Goal: Task Accomplishment & Management: Use online tool/utility

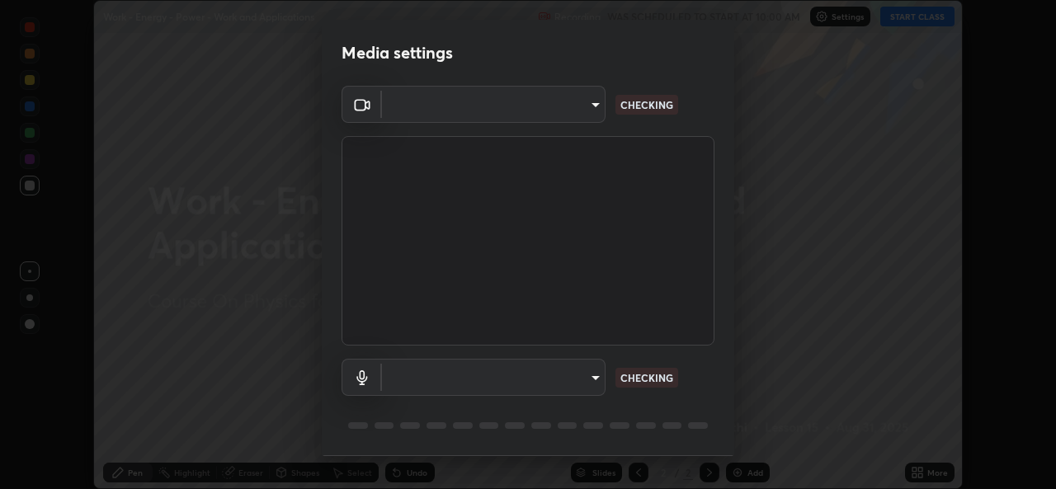
scroll to position [489, 1056]
type input "57fe27bd87a5c904b82cfb68591c05e5b7b0fb216399449cf39a3c9620d95e23"
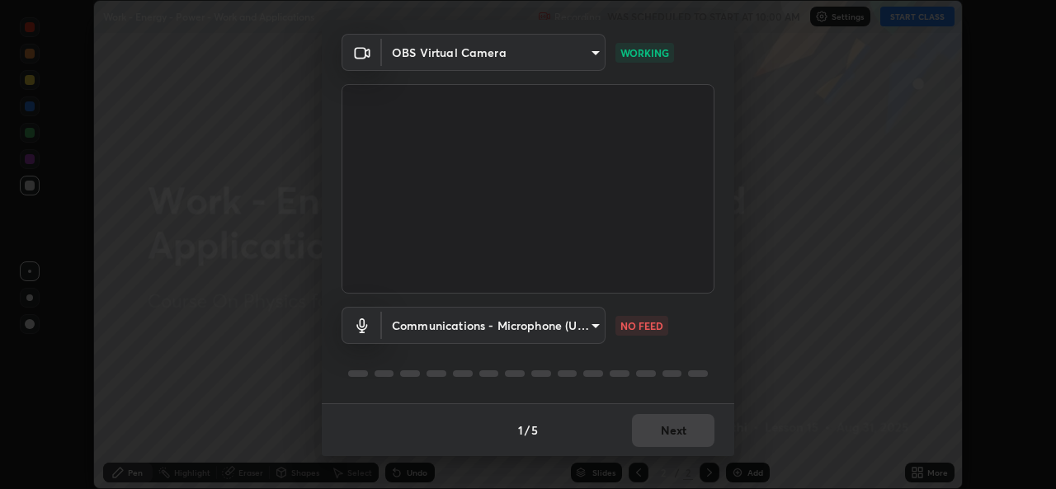
click at [594, 328] on body "Erase all Work - Energy - Power - Work and Applications Recording WAS SCHEDULED…" at bounding box center [528, 244] width 1056 height 489
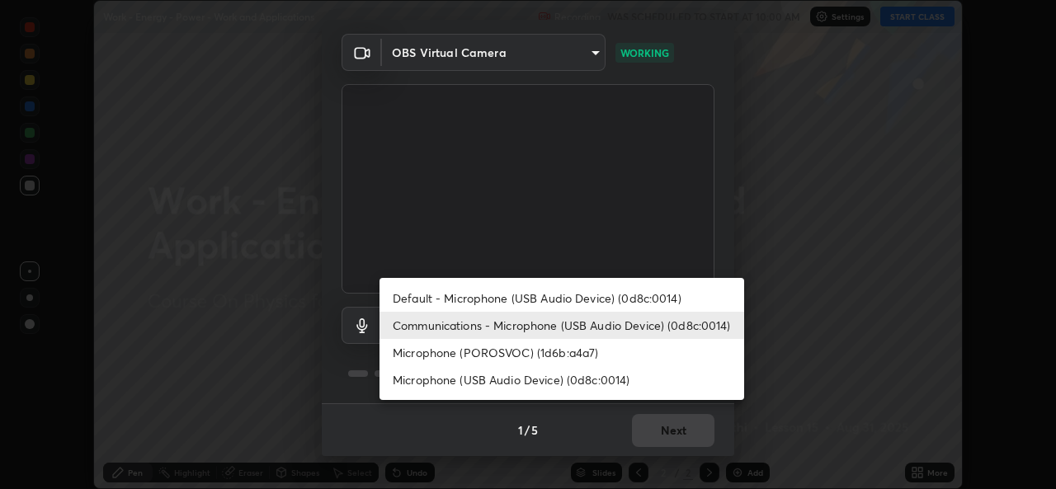
click at [605, 299] on li "Default - Microphone (USB Audio Device) (0d8c:0014)" at bounding box center [561, 298] width 365 height 27
type input "default"
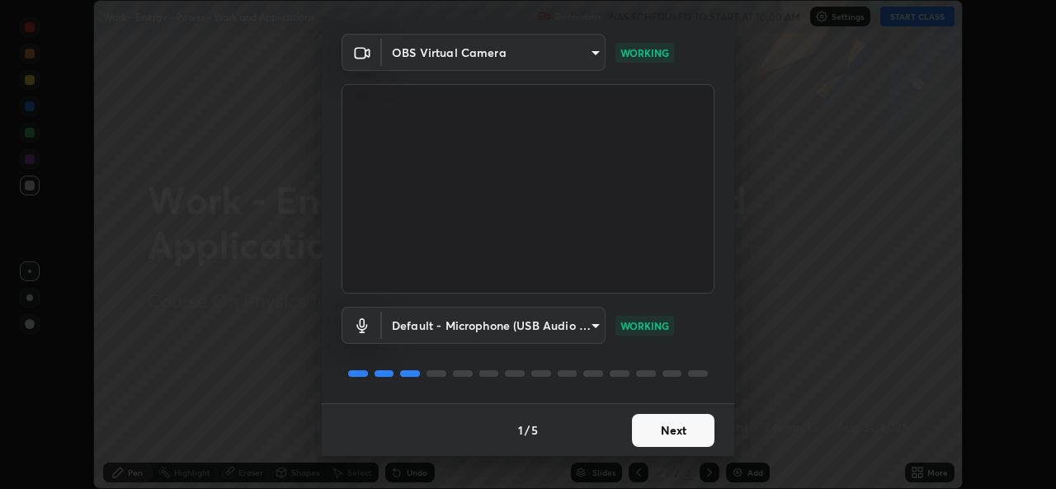
click at [681, 427] on button "Next" at bounding box center [673, 430] width 82 height 33
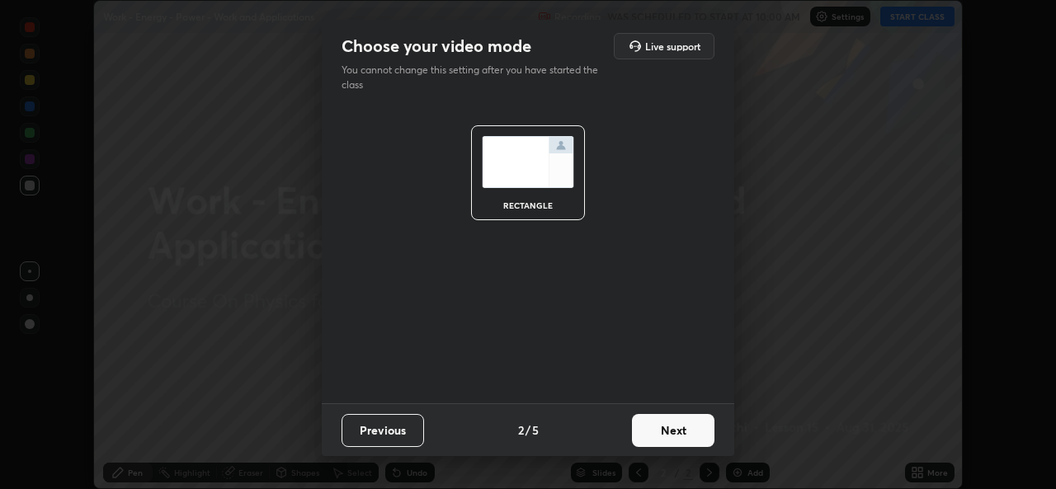
click at [674, 431] on button "Next" at bounding box center [673, 430] width 82 height 33
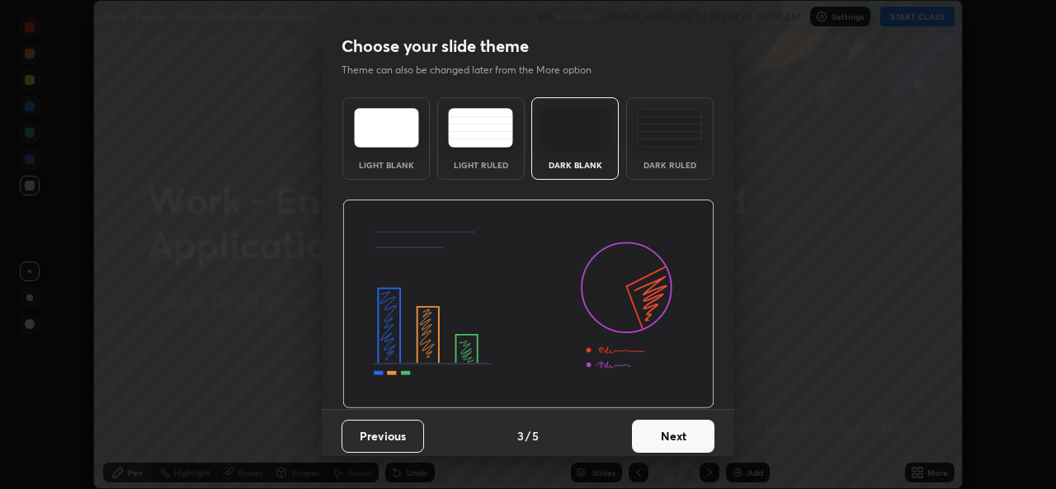
click at [676, 427] on button "Next" at bounding box center [673, 436] width 82 height 33
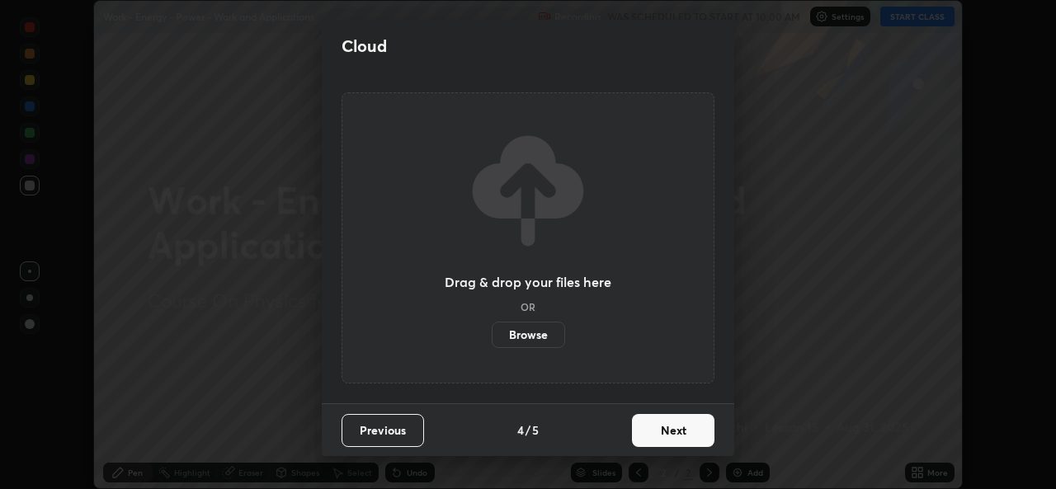
click at [679, 435] on button "Next" at bounding box center [673, 430] width 82 height 33
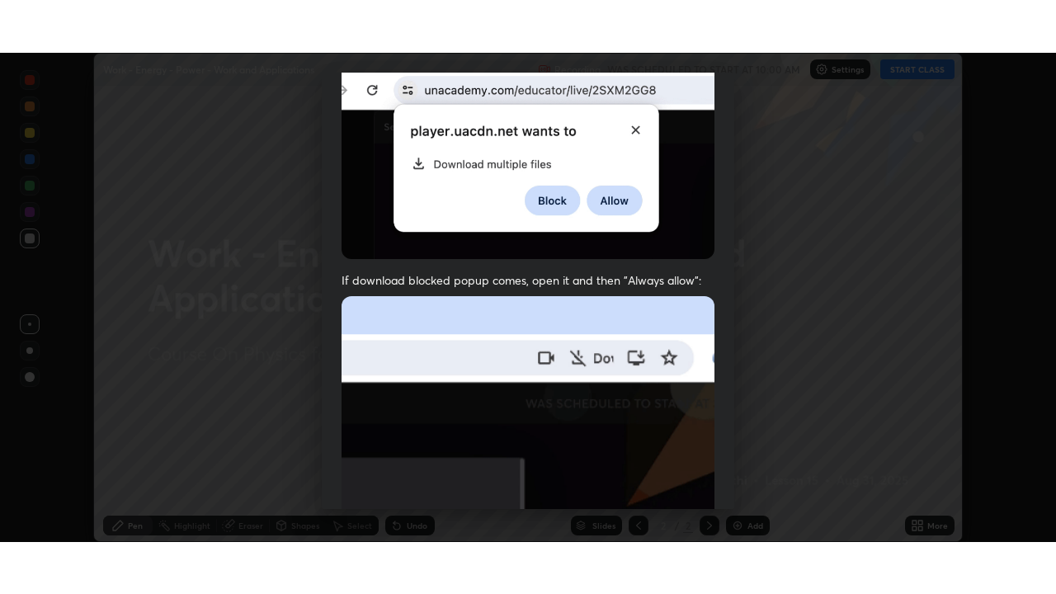
scroll to position [389, 0]
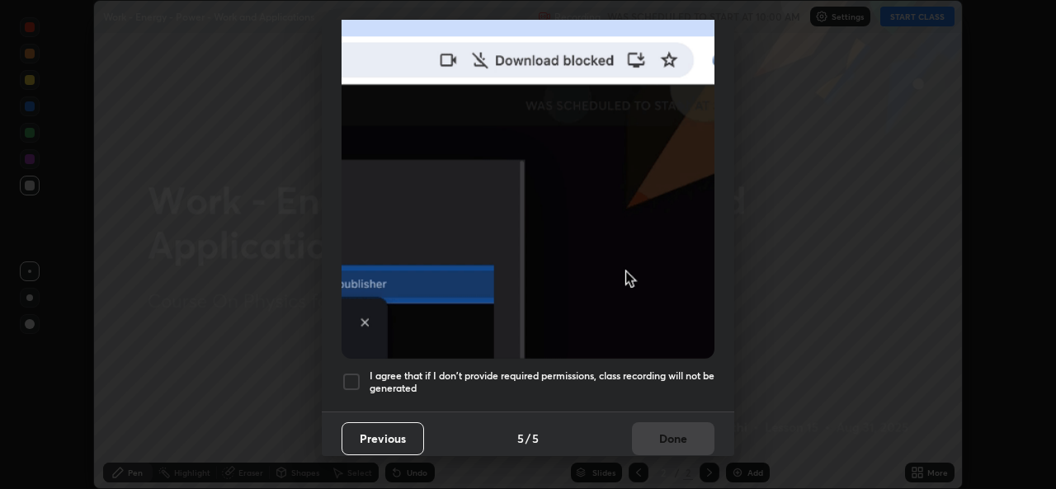
click at [629, 370] on h5 "I agree that if I don't provide required permissions, class recording will not …" at bounding box center [542, 383] width 345 height 26
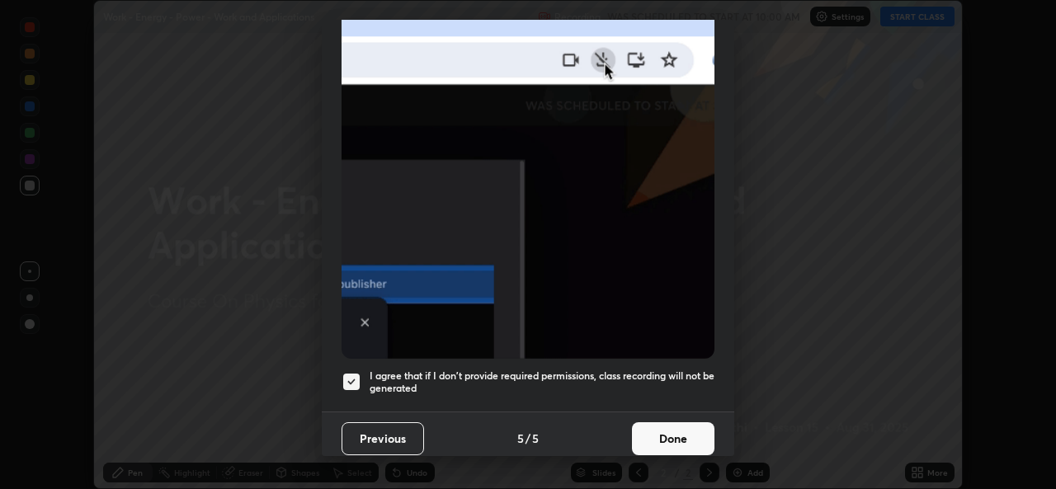
click at [660, 430] on button "Done" at bounding box center [673, 438] width 82 height 33
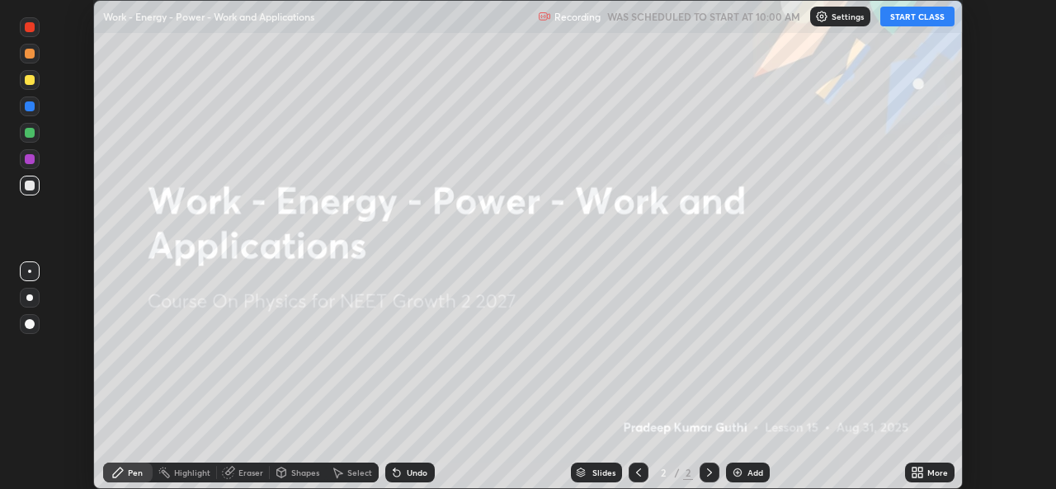
click at [921, 17] on button "START CLASS" at bounding box center [917, 17] width 74 height 20
click at [919, 470] on icon at bounding box center [920, 470] width 4 height 4
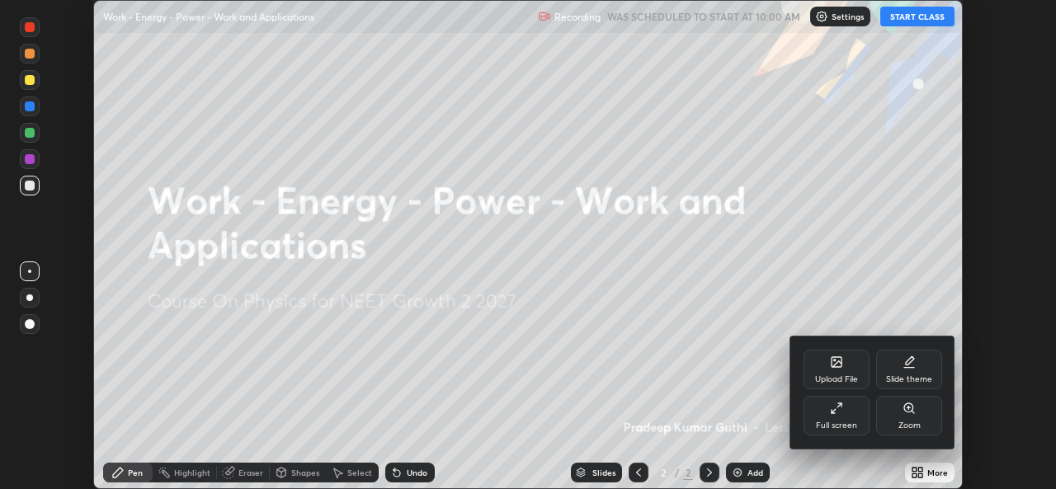
click at [839, 419] on div "Full screen" at bounding box center [836, 416] width 66 height 40
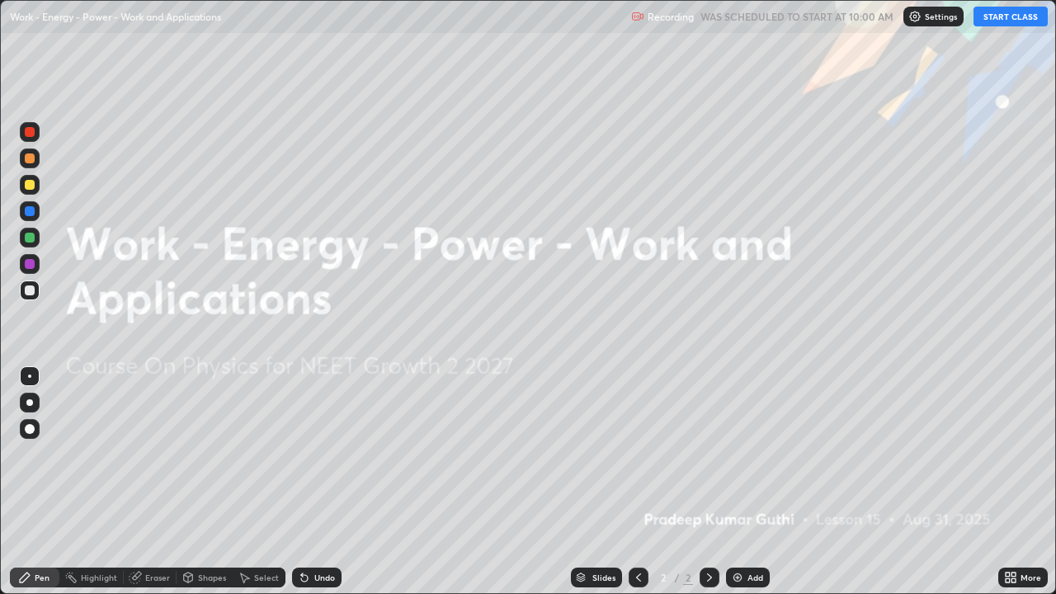
scroll to position [594, 1056]
click at [745, 488] on div "Add" at bounding box center [748, 578] width 44 height 20
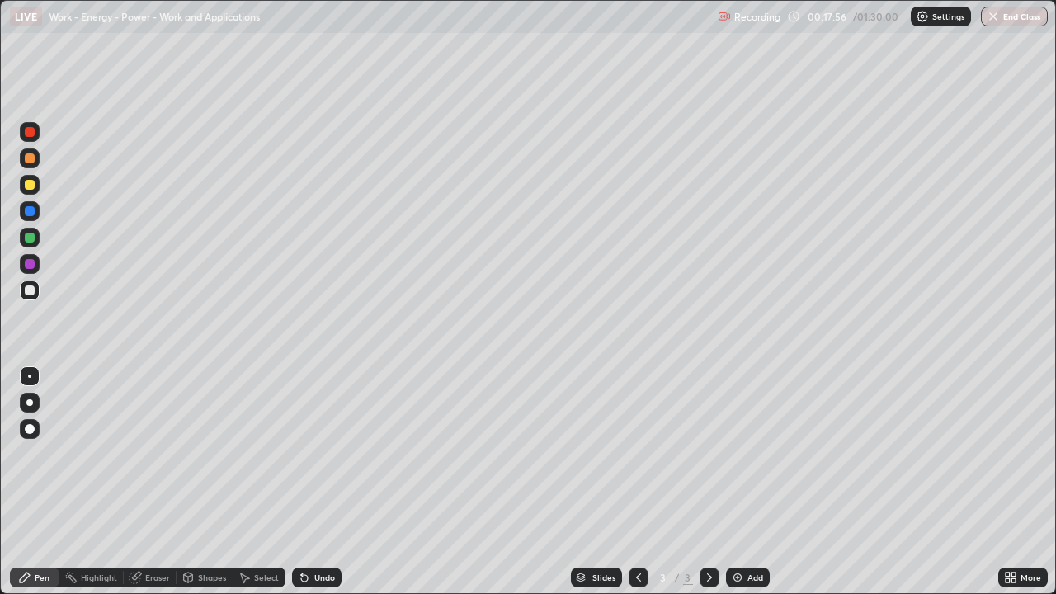
click at [31, 186] on div at bounding box center [30, 185] width 10 height 10
click at [314, 488] on div "Undo" at bounding box center [324, 577] width 21 height 8
click at [317, 488] on div "Undo" at bounding box center [324, 577] width 21 height 8
click at [320, 488] on div "Undo" at bounding box center [324, 577] width 21 height 8
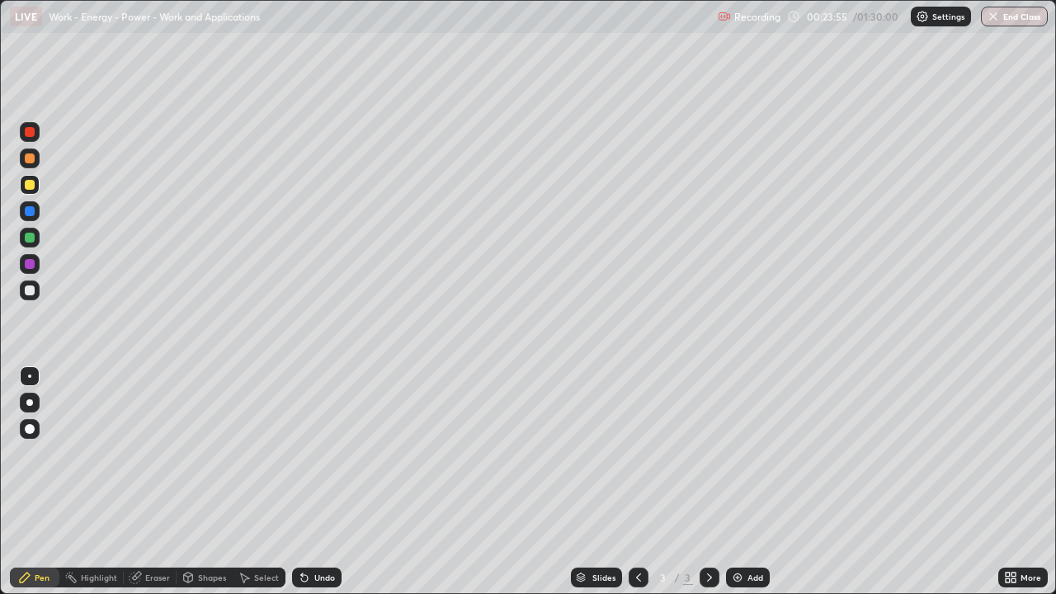
click at [31, 287] on div at bounding box center [30, 290] width 10 height 10
click at [25, 238] on div at bounding box center [30, 238] width 10 height 10
click at [27, 292] on div at bounding box center [30, 290] width 10 height 10
click at [31, 290] on div at bounding box center [30, 290] width 10 height 10
click at [31, 242] on div at bounding box center [30, 238] width 10 height 10
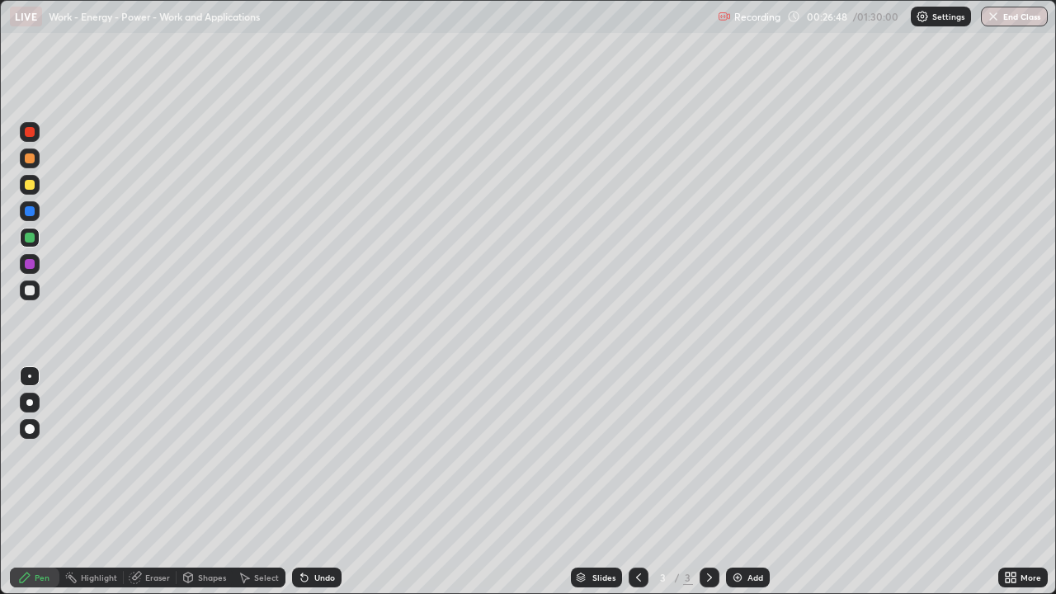
click at [27, 183] on div at bounding box center [30, 185] width 10 height 10
click at [742, 488] on img at bounding box center [737, 577] width 13 height 13
click at [31, 290] on div at bounding box center [30, 290] width 10 height 10
click at [28, 213] on div at bounding box center [30, 211] width 10 height 10
click at [26, 185] on div at bounding box center [30, 185] width 10 height 10
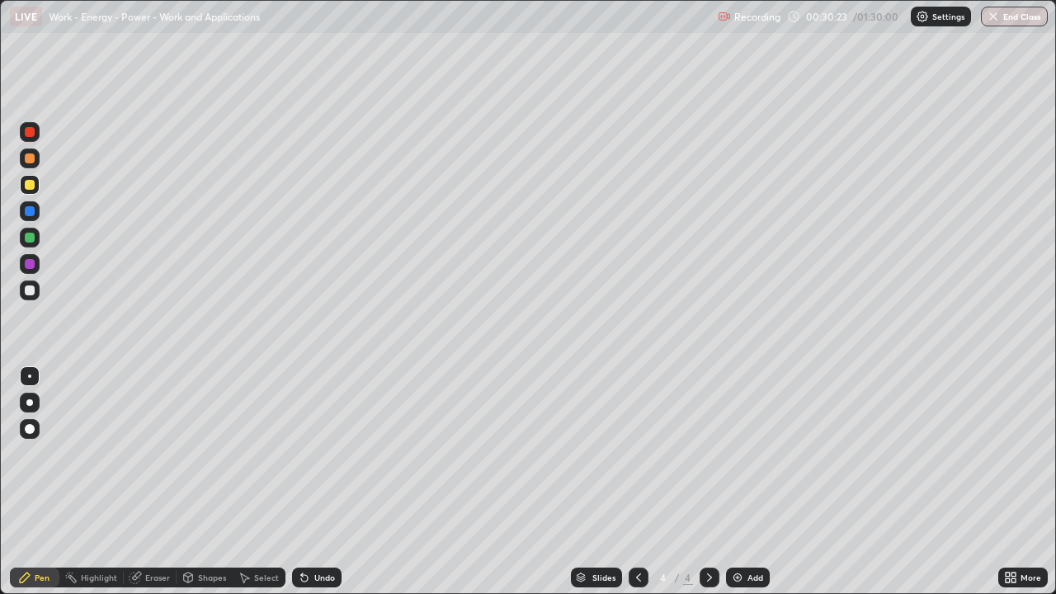
click at [31, 291] on div at bounding box center [30, 290] width 10 height 10
click at [27, 188] on div at bounding box center [30, 185] width 10 height 10
click at [327, 488] on div "Undo" at bounding box center [324, 577] width 21 height 8
click at [23, 159] on div at bounding box center [30, 158] width 20 height 20
click at [33, 290] on div at bounding box center [30, 290] width 10 height 10
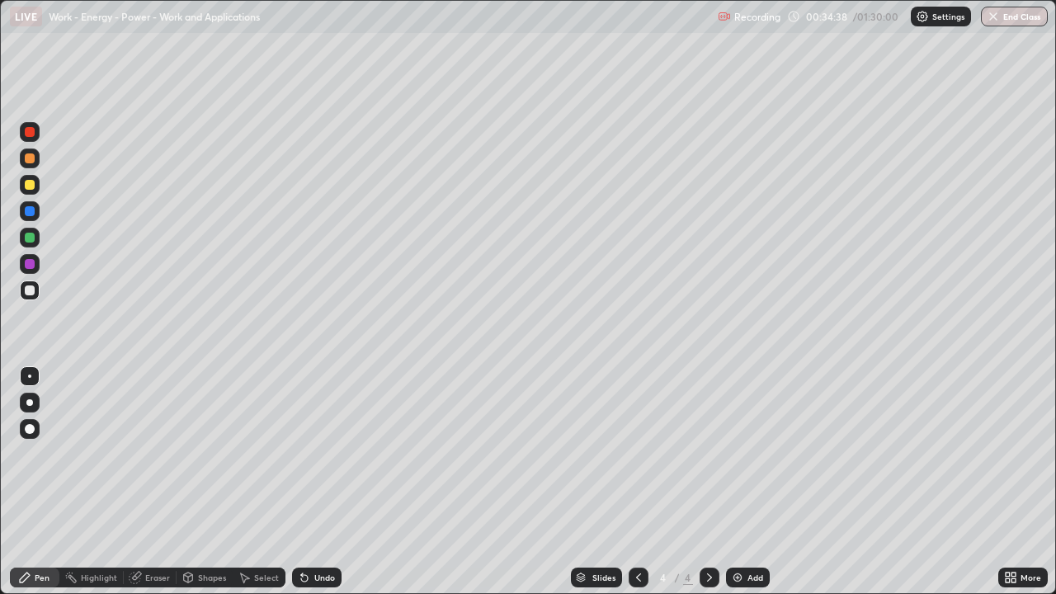
click at [31, 184] on div at bounding box center [30, 185] width 10 height 10
click at [742, 488] on img at bounding box center [737, 577] width 13 height 13
click at [29, 241] on div at bounding box center [30, 238] width 10 height 10
click at [38, 181] on div at bounding box center [30, 185] width 20 height 20
click at [31, 240] on div at bounding box center [30, 238] width 10 height 10
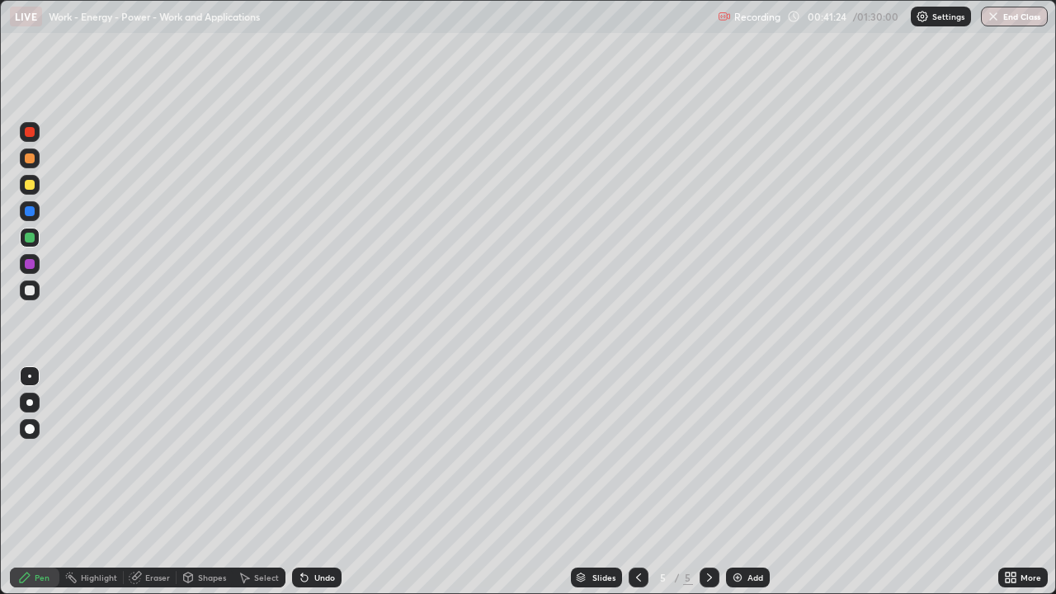
click at [29, 162] on div at bounding box center [30, 158] width 10 height 10
click at [31, 290] on div at bounding box center [30, 290] width 10 height 10
click at [31, 158] on div at bounding box center [30, 158] width 10 height 10
click at [31, 183] on div at bounding box center [30, 185] width 10 height 10
click at [29, 234] on div at bounding box center [30, 238] width 10 height 10
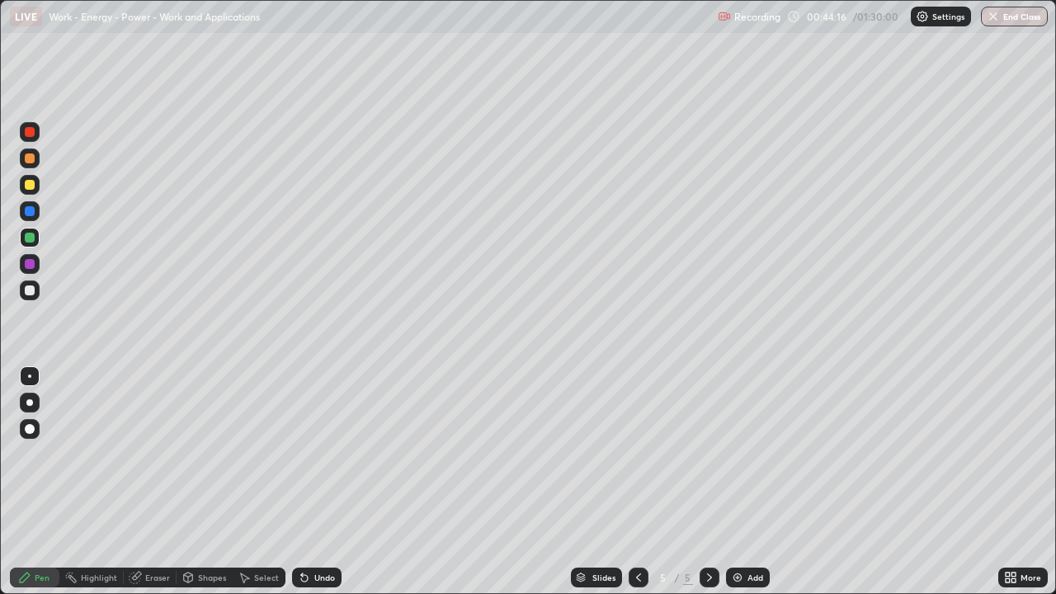
click at [31, 290] on div at bounding box center [30, 290] width 10 height 10
click at [33, 186] on div at bounding box center [30, 185] width 10 height 10
click at [318, 488] on div "Undo" at bounding box center [316, 578] width 49 height 20
click at [28, 235] on div at bounding box center [30, 238] width 10 height 10
click at [741, 488] on img at bounding box center [737, 577] width 13 height 13
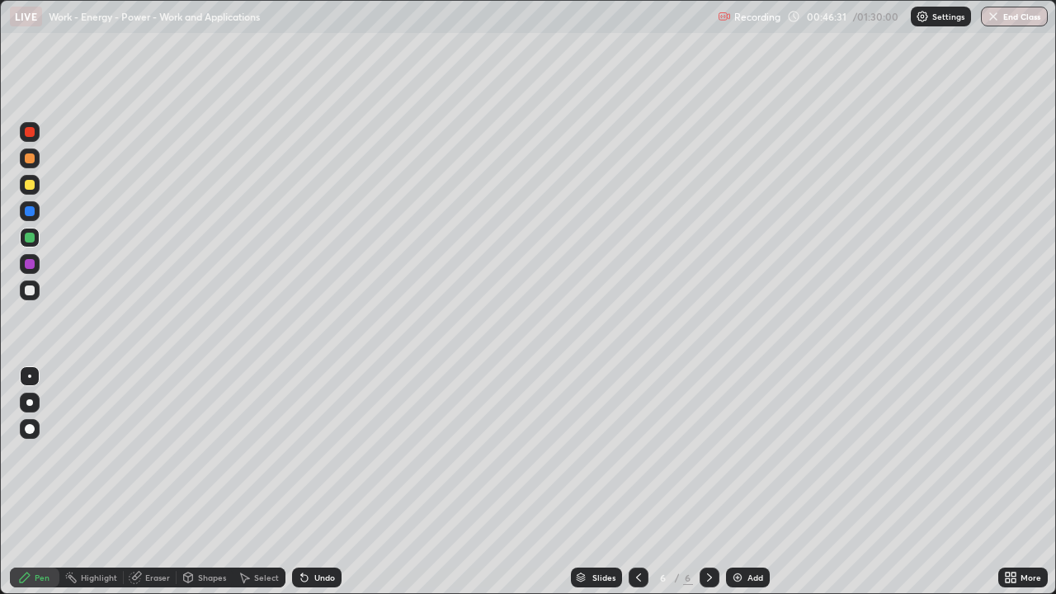
click at [31, 185] on div at bounding box center [30, 185] width 10 height 10
click at [29, 238] on div at bounding box center [30, 238] width 10 height 10
click at [32, 291] on div at bounding box center [30, 290] width 10 height 10
click at [31, 185] on div at bounding box center [30, 185] width 10 height 10
click at [26, 290] on div at bounding box center [30, 290] width 10 height 10
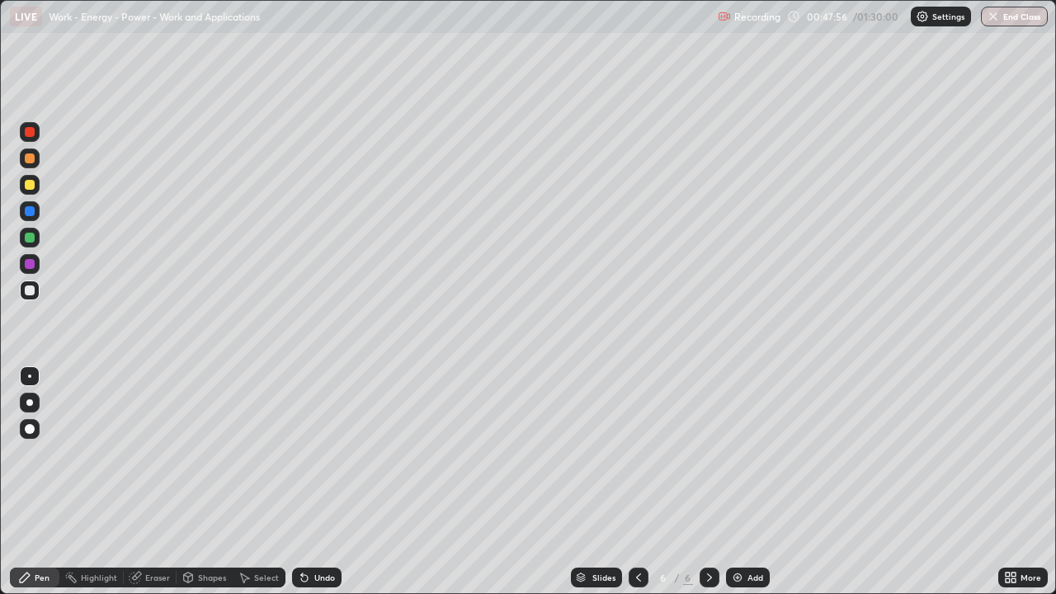
click at [31, 186] on div at bounding box center [30, 185] width 10 height 10
click at [31, 239] on div at bounding box center [30, 238] width 10 height 10
click at [28, 290] on div at bounding box center [30, 290] width 10 height 10
click at [26, 184] on div at bounding box center [30, 185] width 10 height 10
click at [321, 488] on div "Undo" at bounding box center [316, 578] width 49 height 20
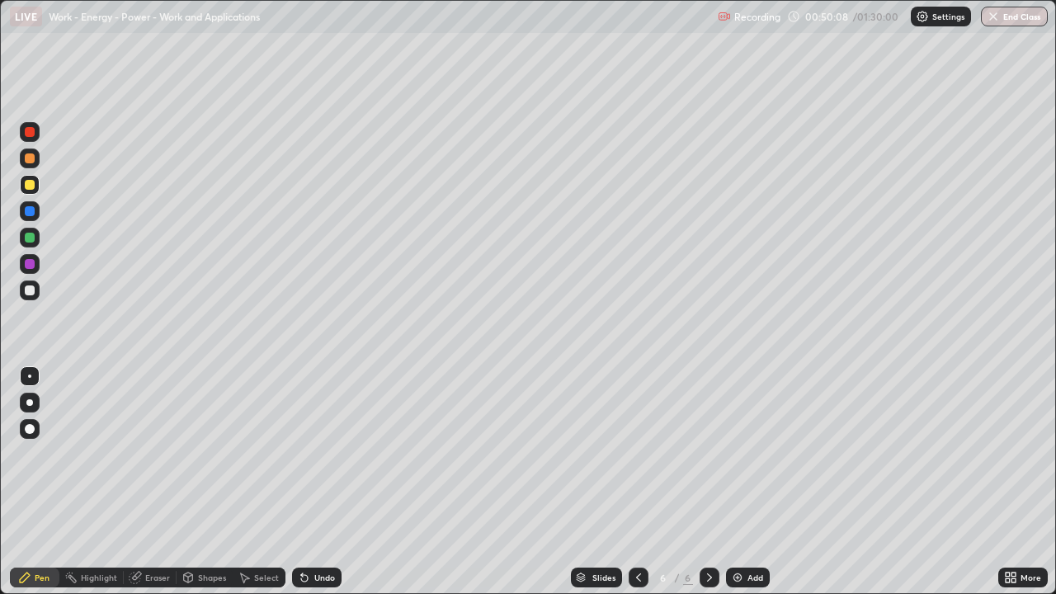
click at [324, 488] on div "Undo" at bounding box center [324, 577] width 21 height 8
click at [325, 488] on div "Undo" at bounding box center [324, 577] width 21 height 8
click at [324, 488] on div "Undo" at bounding box center [324, 577] width 21 height 8
click at [323, 488] on div "Undo" at bounding box center [324, 577] width 21 height 8
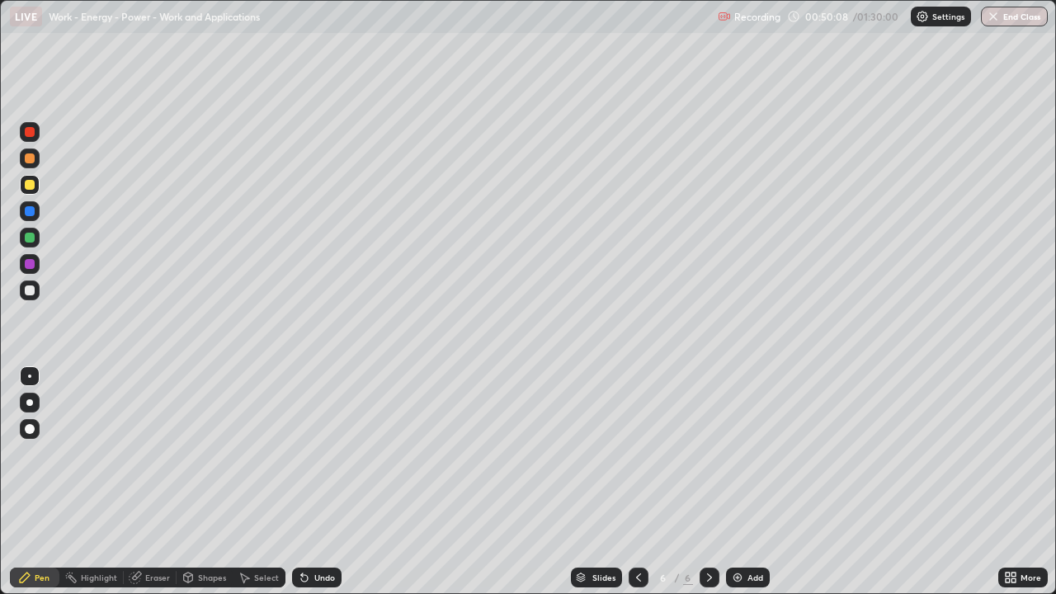
click at [319, 488] on div "Undo" at bounding box center [324, 577] width 21 height 8
click at [39, 237] on div at bounding box center [30, 238] width 20 height 20
click at [33, 285] on div at bounding box center [30, 290] width 20 height 20
click at [198, 488] on div "Shapes" at bounding box center [212, 577] width 28 height 8
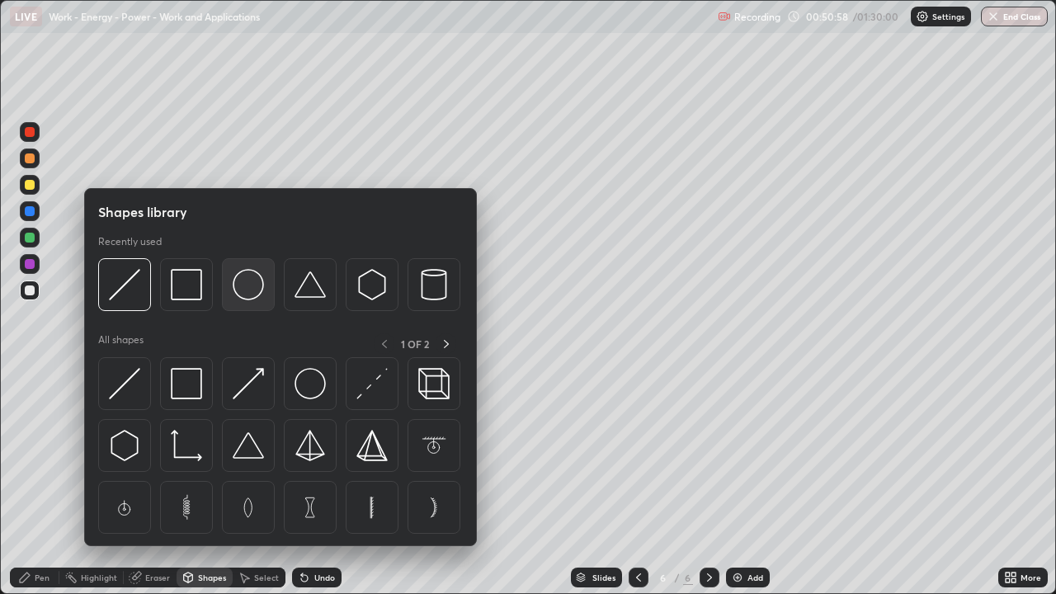
click at [251, 285] on img at bounding box center [248, 284] width 31 height 31
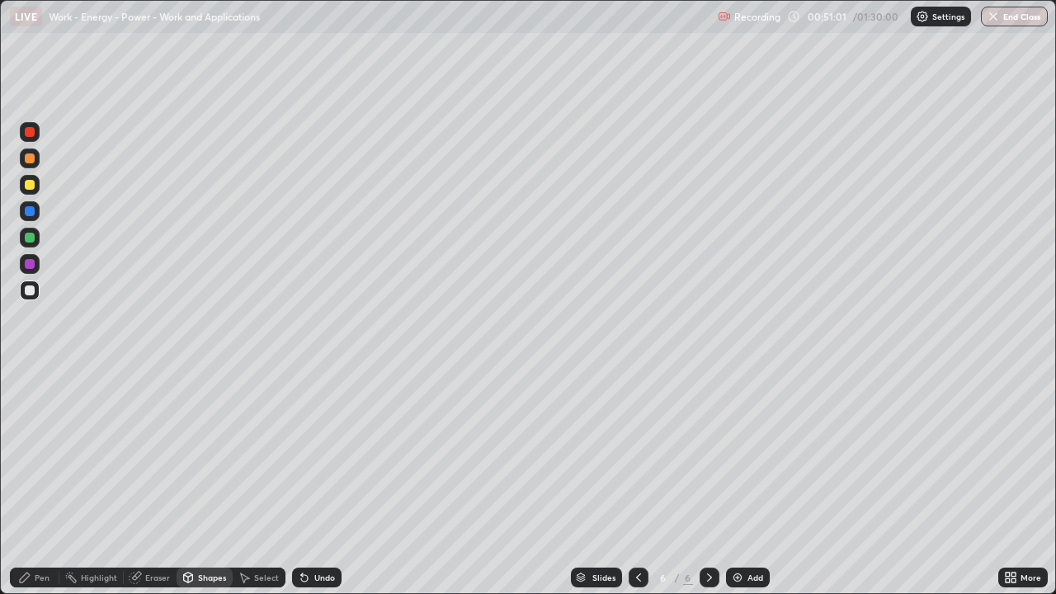
click at [55, 488] on div "Pen" at bounding box center [34, 578] width 49 height 20
click at [158, 488] on div "Eraser" at bounding box center [157, 577] width 25 height 8
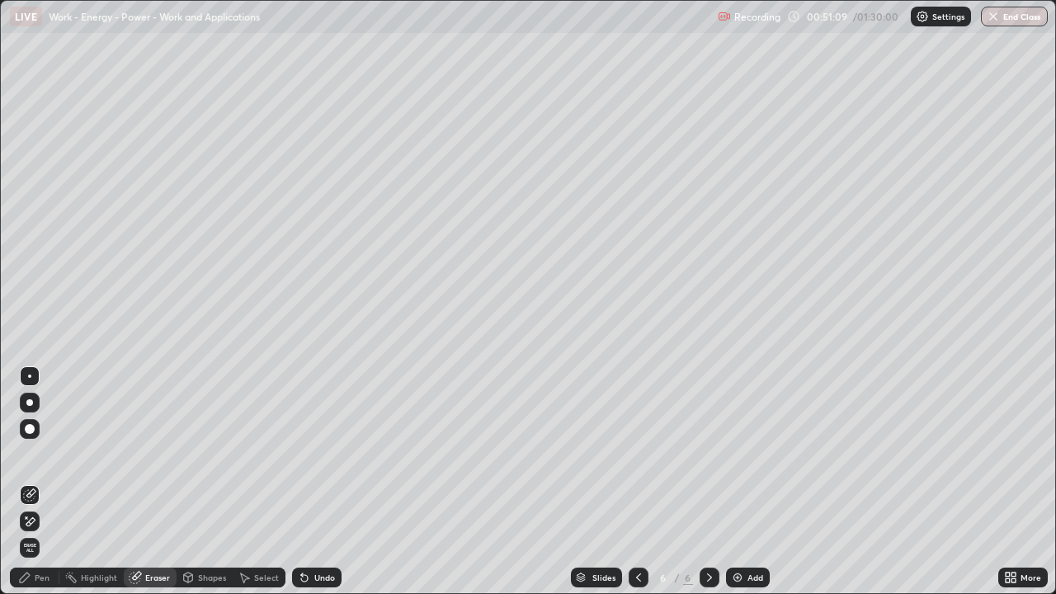
click at [33, 488] on div "Pen" at bounding box center [34, 578] width 49 height 20
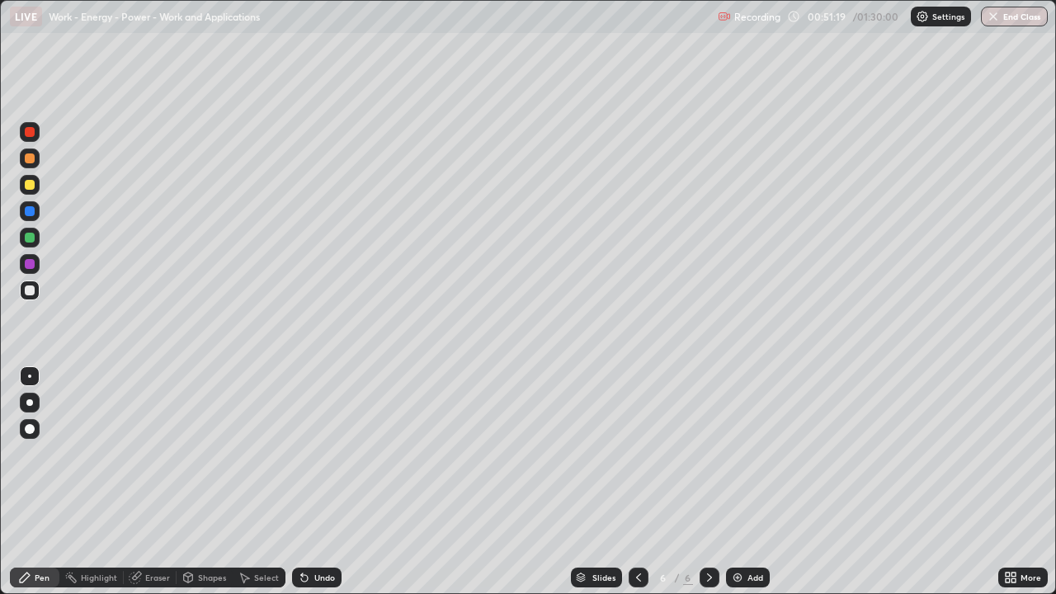
click at [31, 181] on div at bounding box center [30, 185] width 10 height 10
click at [31, 238] on div at bounding box center [30, 238] width 10 height 10
click at [27, 188] on div at bounding box center [30, 185] width 10 height 10
click at [317, 488] on div "Undo" at bounding box center [324, 577] width 21 height 8
click at [324, 488] on div "Undo" at bounding box center [316, 578] width 49 height 20
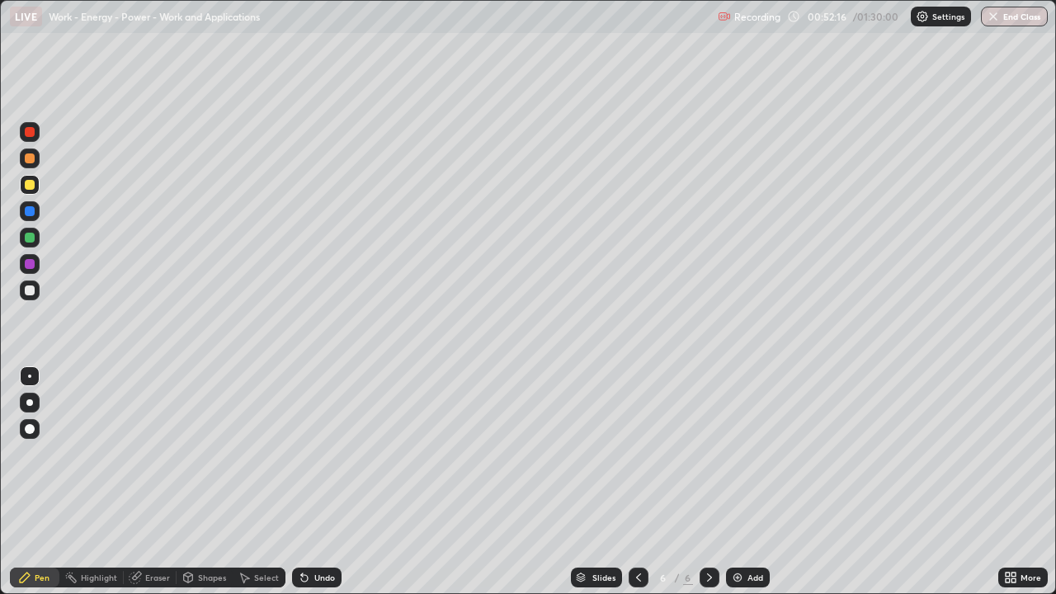
click at [29, 287] on div at bounding box center [30, 290] width 10 height 10
click at [200, 488] on div "Shapes" at bounding box center [212, 577] width 28 height 8
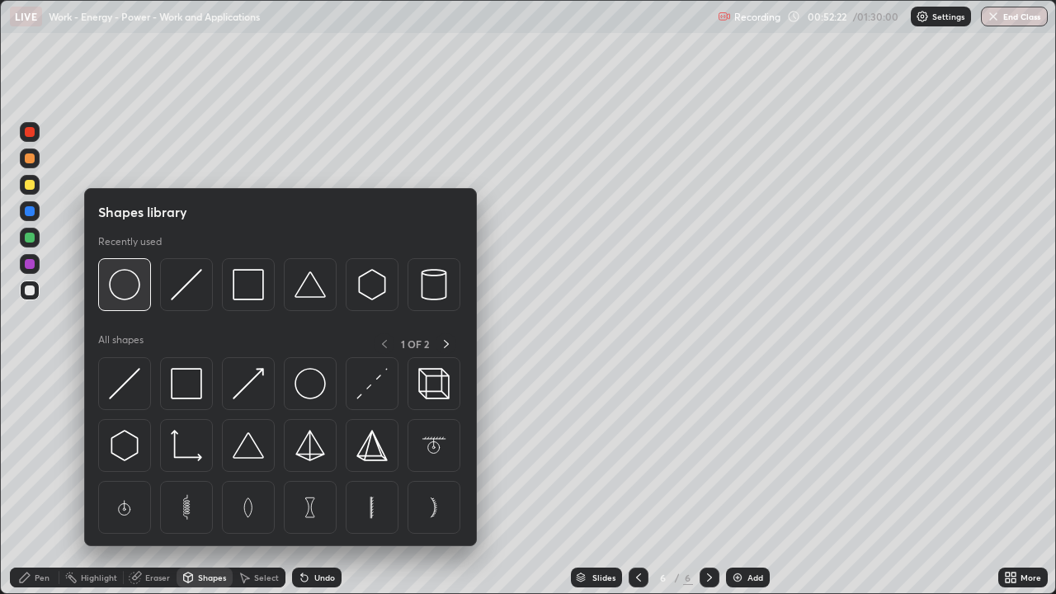
click at [130, 293] on img at bounding box center [124, 284] width 31 height 31
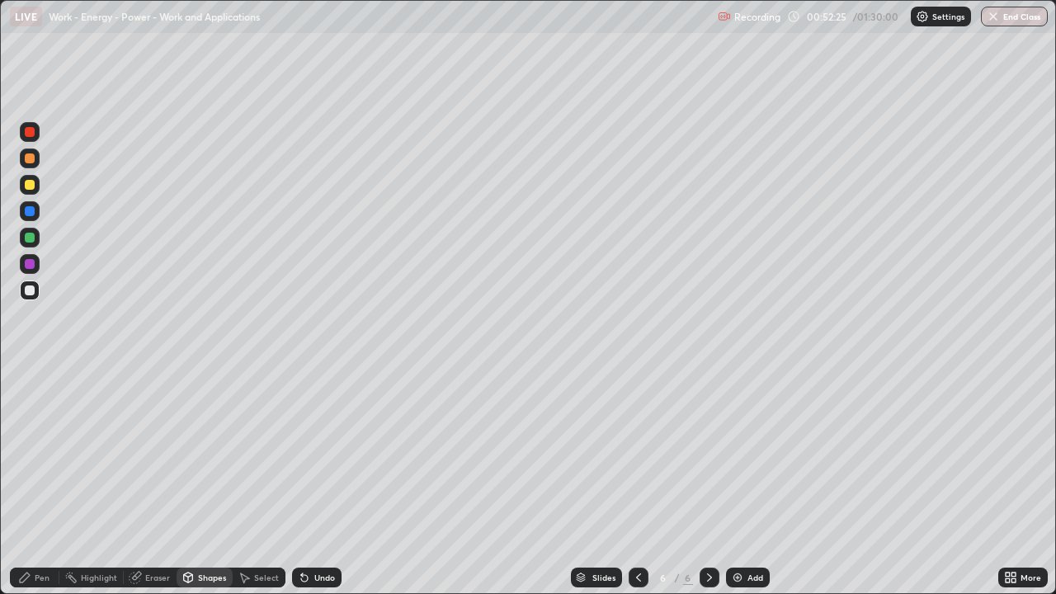
click at [42, 488] on div "Pen" at bounding box center [42, 577] width 15 height 8
click at [147, 488] on div "Eraser" at bounding box center [157, 577] width 25 height 8
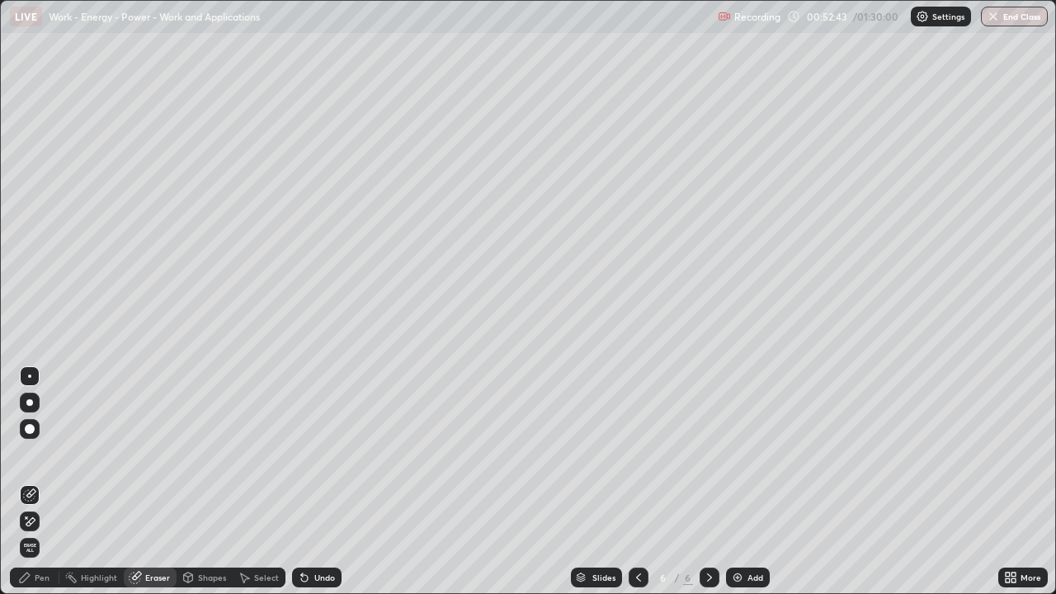
click at [46, 488] on div "Pen" at bounding box center [42, 577] width 15 height 8
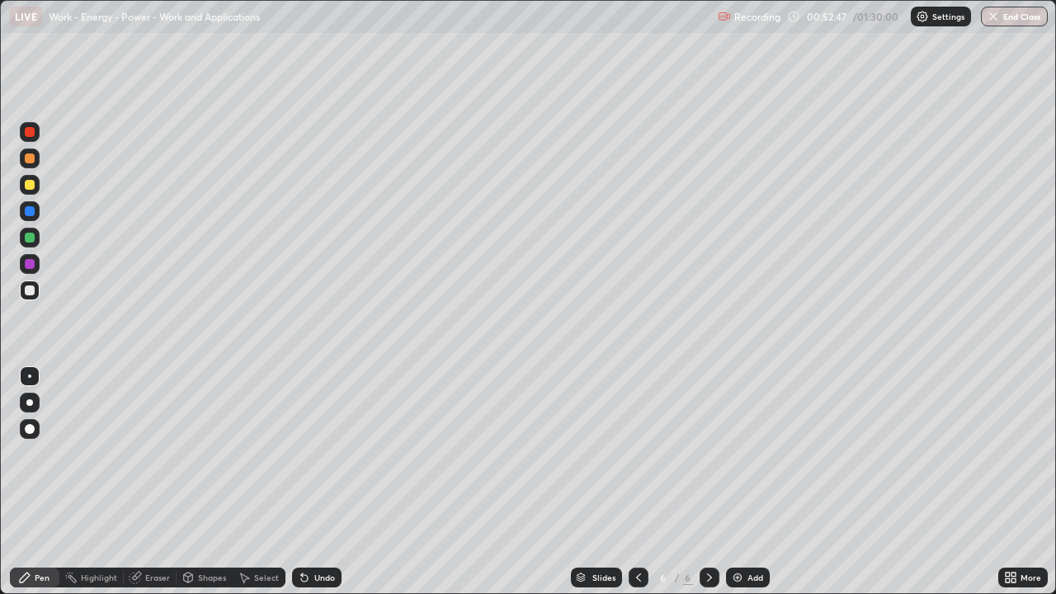
click at [29, 184] on div at bounding box center [30, 185] width 10 height 10
click at [629, 488] on div at bounding box center [639, 578] width 20 height 20
click at [706, 488] on icon at bounding box center [709, 577] width 13 height 13
click at [734, 488] on div "Add" at bounding box center [748, 578] width 44 height 20
click at [30, 292] on div at bounding box center [30, 290] width 10 height 10
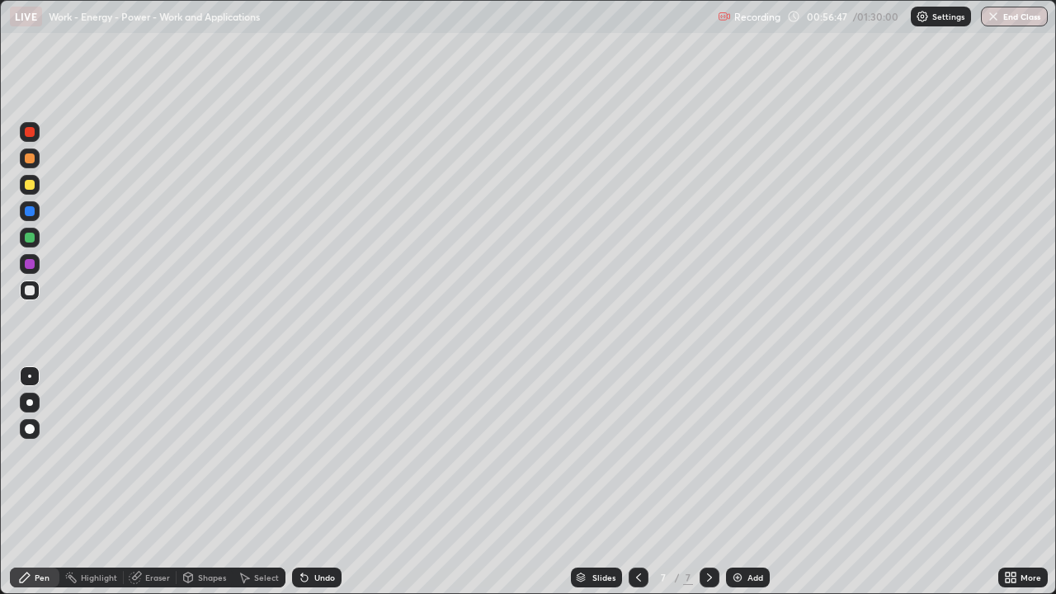
click at [27, 186] on div at bounding box center [30, 185] width 10 height 10
click at [637, 488] on icon at bounding box center [638, 577] width 13 height 13
click at [708, 488] on icon at bounding box center [709, 577] width 13 height 13
click at [31, 290] on div at bounding box center [30, 290] width 10 height 10
click at [31, 211] on div at bounding box center [30, 211] width 10 height 10
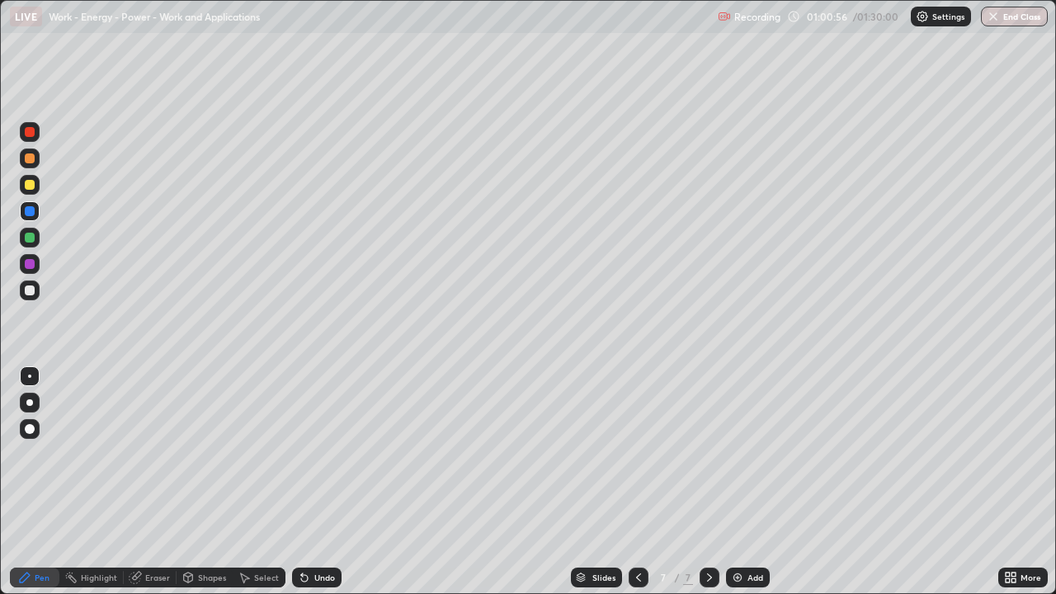
click at [25, 288] on div at bounding box center [30, 290] width 10 height 10
click at [749, 488] on div "Add" at bounding box center [755, 577] width 16 height 8
click at [29, 189] on div at bounding box center [30, 185] width 10 height 10
click at [34, 288] on div at bounding box center [30, 290] width 10 height 10
click at [28, 257] on div at bounding box center [30, 264] width 20 height 20
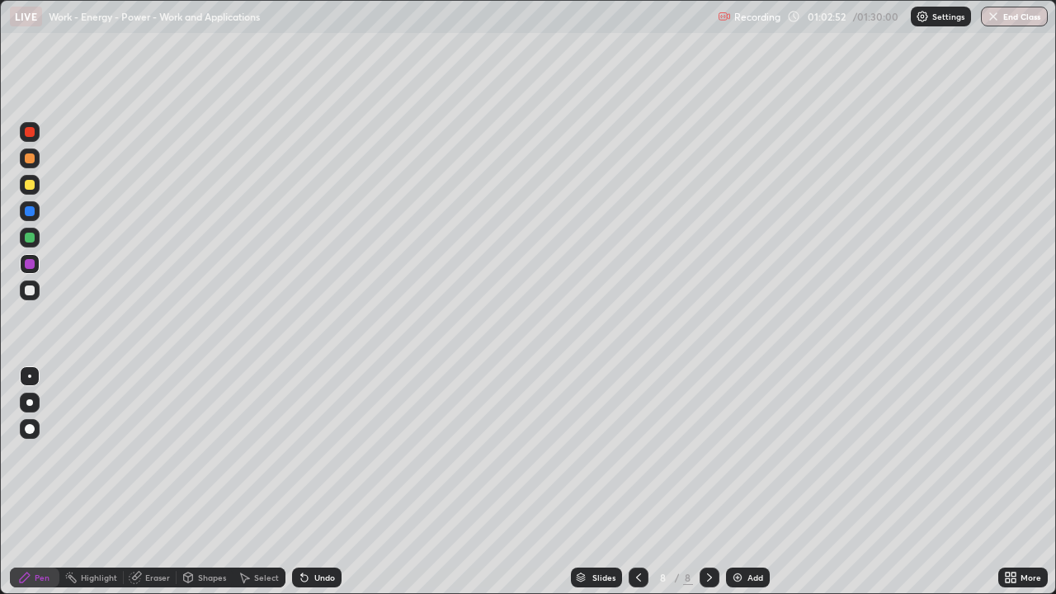
click at [26, 238] on div at bounding box center [30, 238] width 10 height 10
click at [29, 288] on div at bounding box center [30, 290] width 10 height 10
click at [33, 263] on div at bounding box center [30, 264] width 10 height 10
click at [26, 184] on div at bounding box center [30, 185] width 10 height 10
click at [31, 290] on div at bounding box center [30, 290] width 10 height 10
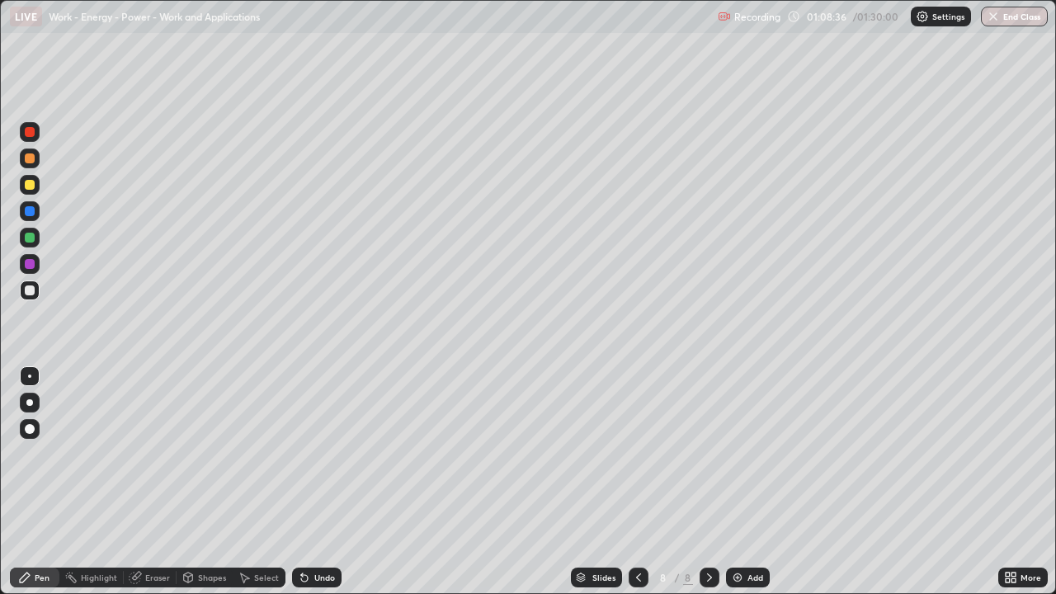
click at [742, 488] on img at bounding box center [737, 577] width 13 height 13
click at [31, 184] on div at bounding box center [30, 185] width 10 height 10
click at [26, 241] on div at bounding box center [30, 238] width 10 height 10
click at [31, 290] on div at bounding box center [30, 290] width 10 height 10
click at [31, 184] on div at bounding box center [30, 185] width 10 height 10
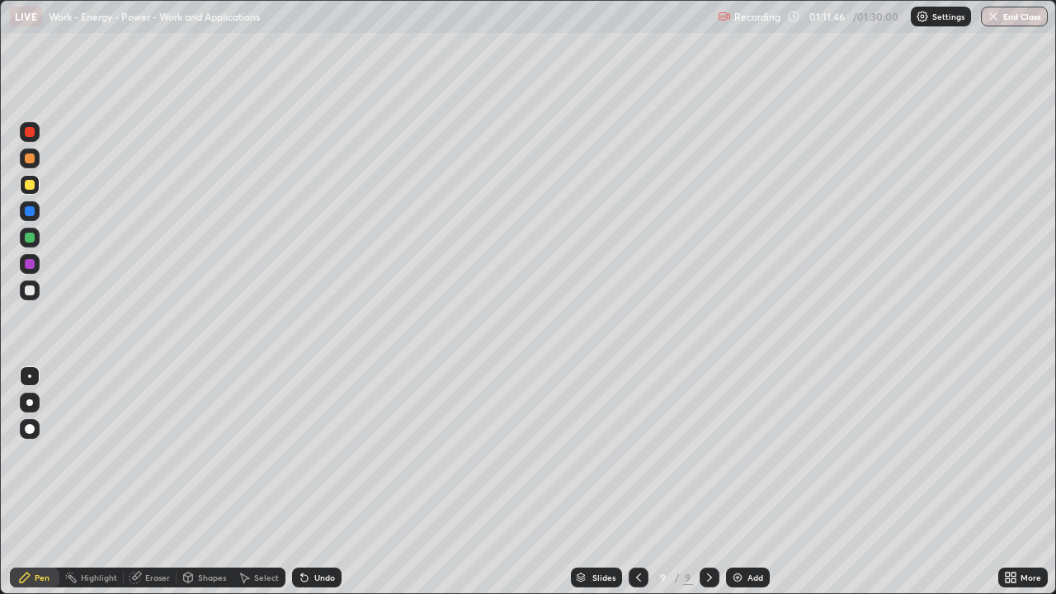
click at [31, 284] on div at bounding box center [30, 290] width 20 height 20
click at [638, 488] on icon at bounding box center [638, 577] width 5 height 8
click at [639, 488] on div at bounding box center [639, 578] width 20 height 20
click at [640, 488] on div at bounding box center [639, 577] width 20 height 33
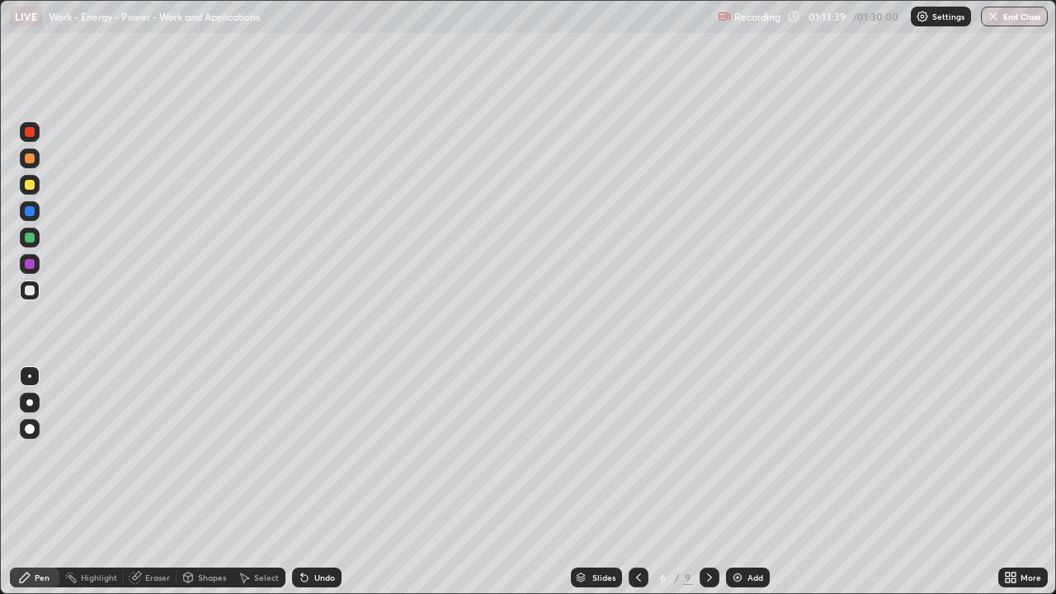
click at [642, 488] on div at bounding box center [639, 577] width 20 height 33
click at [640, 488] on icon at bounding box center [638, 577] width 13 height 13
click at [709, 488] on icon at bounding box center [709, 577] width 13 height 13
click at [709, 488] on div at bounding box center [710, 578] width 20 height 20
click at [708, 488] on icon at bounding box center [709, 577] width 13 height 13
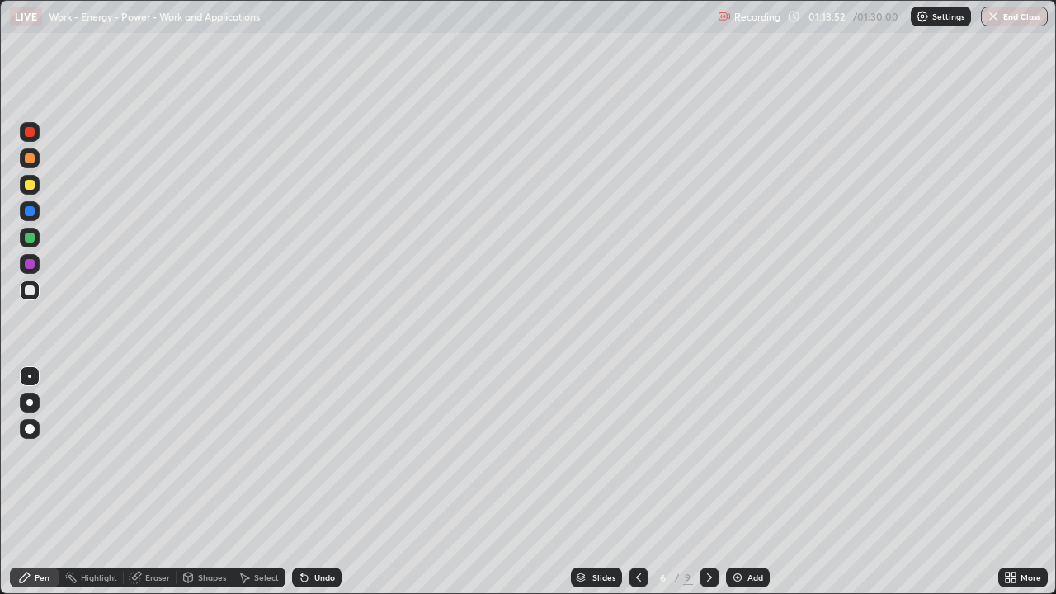
click at [709, 488] on icon at bounding box center [709, 577] width 13 height 13
click at [639, 488] on icon at bounding box center [638, 577] width 13 height 13
click at [708, 488] on icon at bounding box center [709, 577] width 5 height 8
click at [707, 488] on icon at bounding box center [709, 577] width 13 height 13
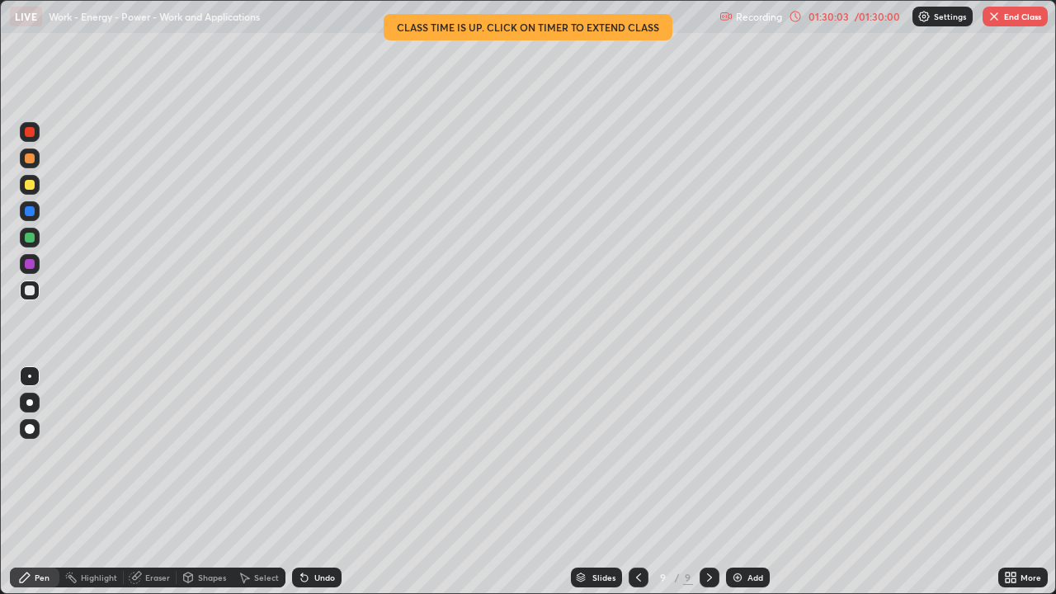
click at [1015, 18] on button "End Class" at bounding box center [1014, 17] width 65 height 20
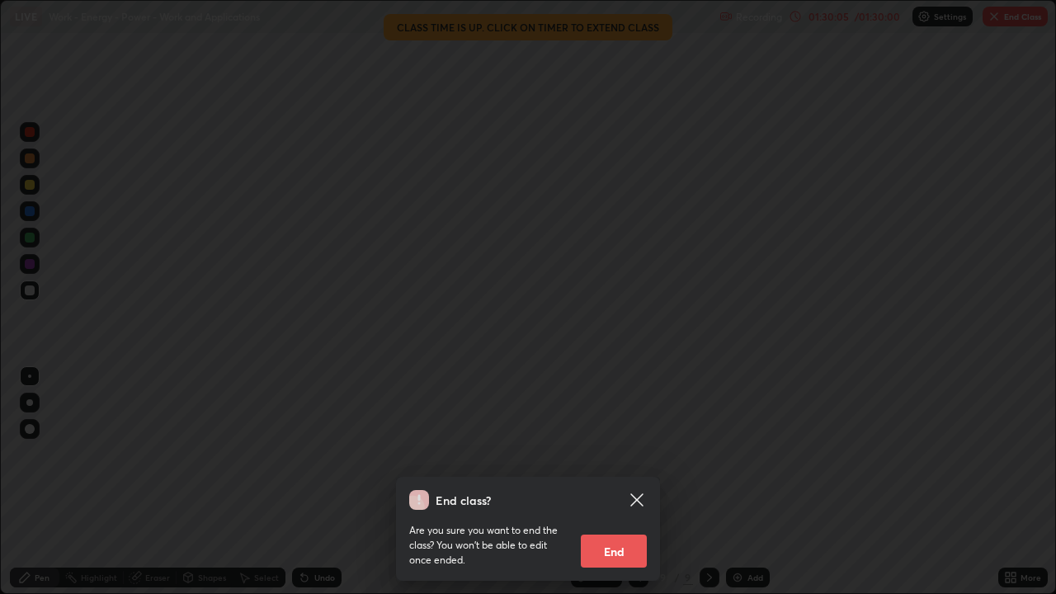
click at [619, 488] on button "End" at bounding box center [614, 551] width 66 height 33
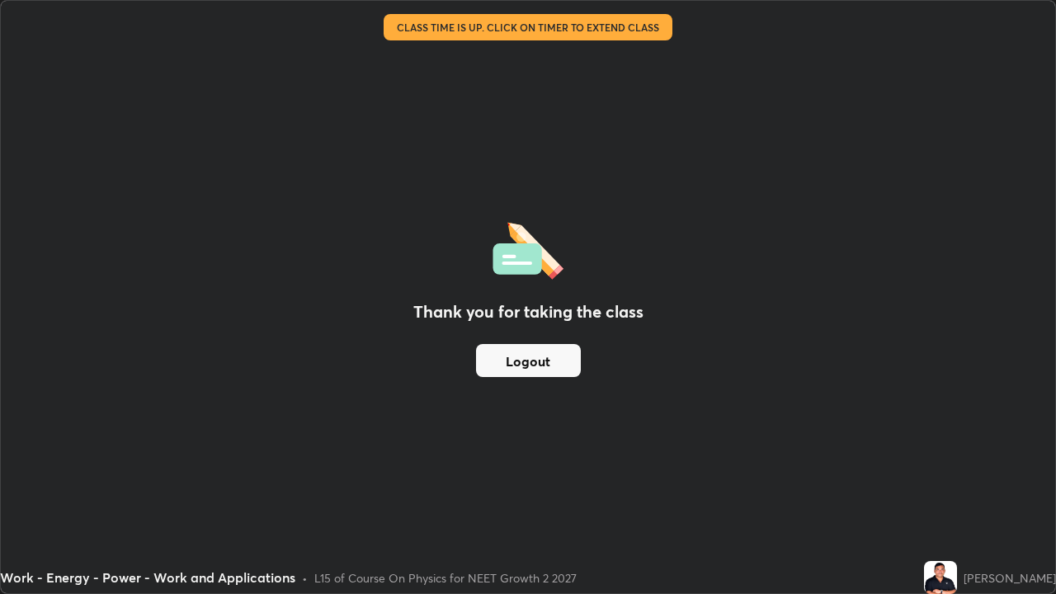
click at [555, 360] on button "Logout" at bounding box center [528, 360] width 105 height 33
